Goal: Find specific page/section: Find specific page/section

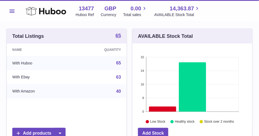
scroll to position [55, 0]
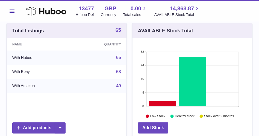
click at [14, 11] on span "Menu" at bounding box center [12, 11] width 5 height 3
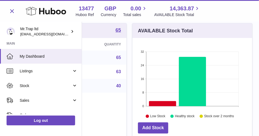
click at [33, 86] on span "Stock" at bounding box center [46, 85] width 52 height 5
click at [36, 84] on span "Stock" at bounding box center [46, 85] width 52 height 5
click at [34, 100] on span "Sales" at bounding box center [46, 100] width 52 height 5
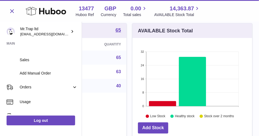
click at [33, 62] on span "Sales" at bounding box center [49, 60] width 58 height 5
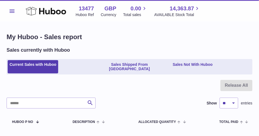
click at [200, 64] on link "Sales Not With Huboo" at bounding box center [192, 67] width 44 height 14
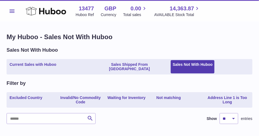
click at [122, 63] on link "Sales Shipped From Huboo" at bounding box center [129, 67] width 80 height 14
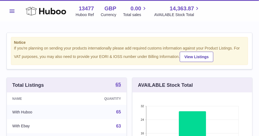
scroll to position [85, 119]
